Goal: Transaction & Acquisition: Purchase product/service

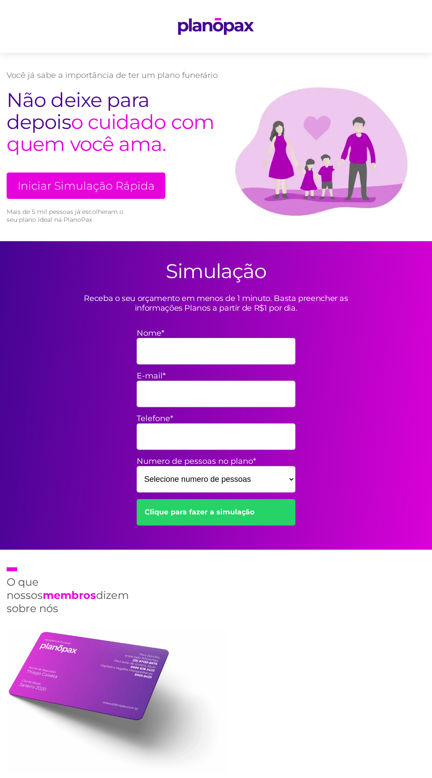
click at [37, 241] on div "Simulação Receba o seu orçamento em menos de 1 minuto. Basta preencher as infor…" at bounding box center [216, 395] width 432 height 309
click at [69, 188] on link "Iniciar Simulação Rápida" at bounding box center [86, 186] width 159 height 26
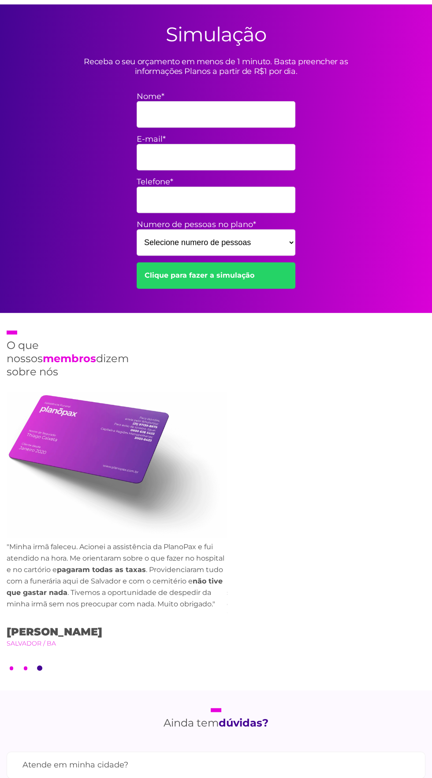
scroll to position [241, 0]
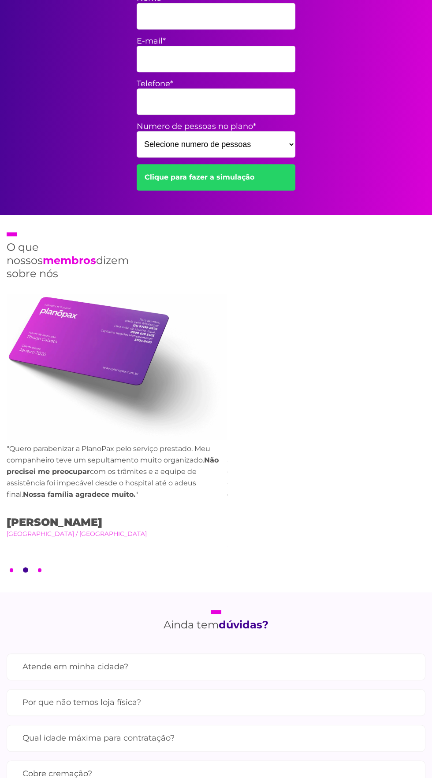
scroll to position [0, 0]
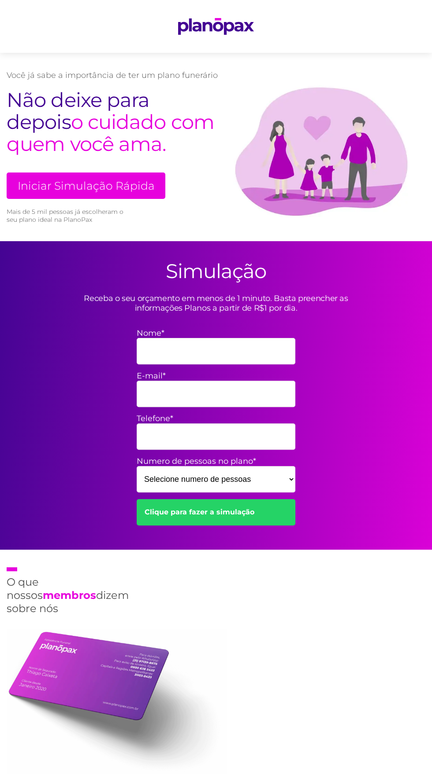
click at [231, 734] on div "O que nossos membros dizem sobre nós Previous "Minha irmã faleceu. Acionei a as…" at bounding box center [216, 739] width 432 height 378
click at [299, 633] on div "O que nossos membros dizem sobre nós Previous "Minha irmã faleceu. Acionei a as…" at bounding box center [216, 739] width 432 height 378
click at [226, 747] on img at bounding box center [117, 702] width 220 height 146
click at [268, 614] on div "O que nossos membros dizem sobre nós Previous "Minha irmã faleceu. Acionei a as…" at bounding box center [216, 739] width 432 height 378
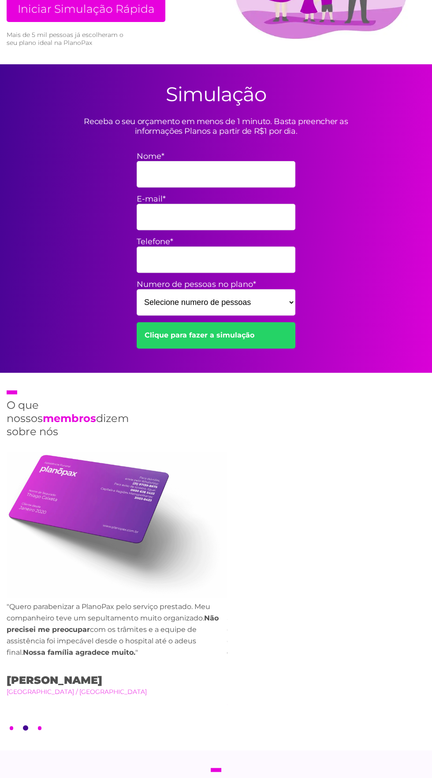
click at [253, 608] on div "O que nossos membros dizem sobre nós Previous "Minha irmã faleceu. Acionei a as…" at bounding box center [216, 562] width 432 height 378
click at [260, 630] on div "O que nossos membros dizem sobre nós Previous "Minha irmã faleceu. Acionei a as…" at bounding box center [216, 562] width 432 height 378
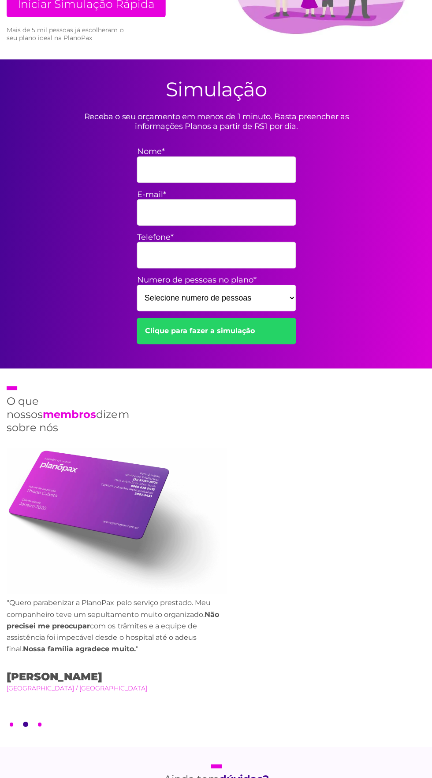
scroll to position [517, 0]
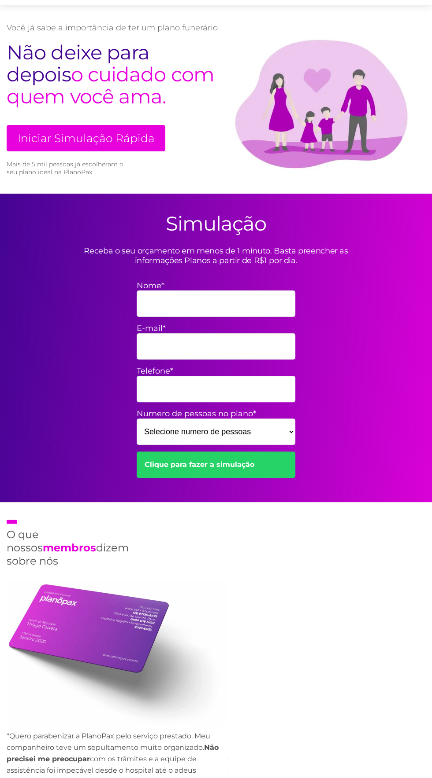
scroll to position [48, 0]
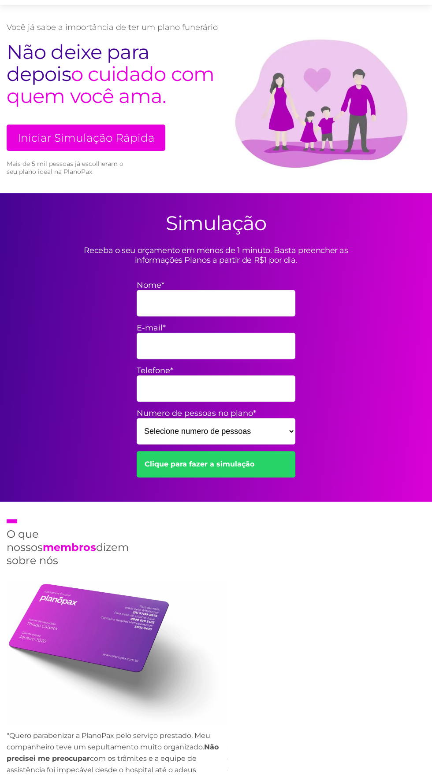
click at [299, 778] on div "O que nossos membros dizem sobre nós Previous "Minha irmã faleceu. Acionei a as…" at bounding box center [216, 691] width 432 height 378
click at [287, 718] on div "O que nossos membros dizem sobre nós Previous "Minha irmã faleceu. Acionei a as…" at bounding box center [216, 691] width 432 height 378
